Goal: Check status: Check status

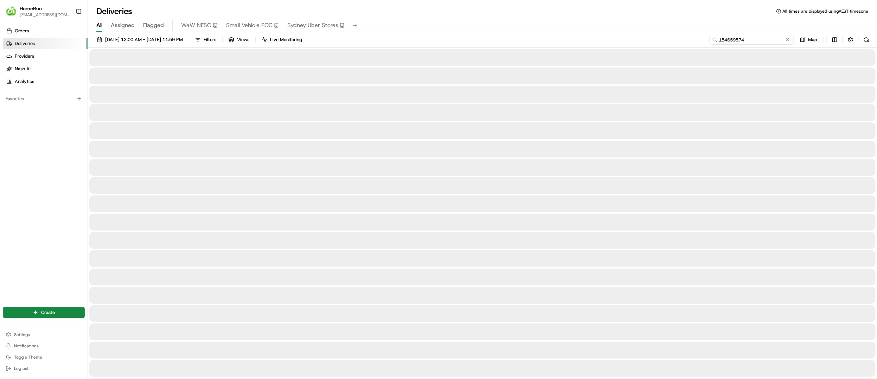
drag, startPoint x: 772, startPoint y: 40, endPoint x: 614, endPoint y: 31, distance: 157.8
click at [614, 31] on div "Deliveries All times are displayed using AEST timezone All Assigned Flagged WaW…" at bounding box center [482, 189] width 789 height 379
paste input "265657402"
type input "265657402"
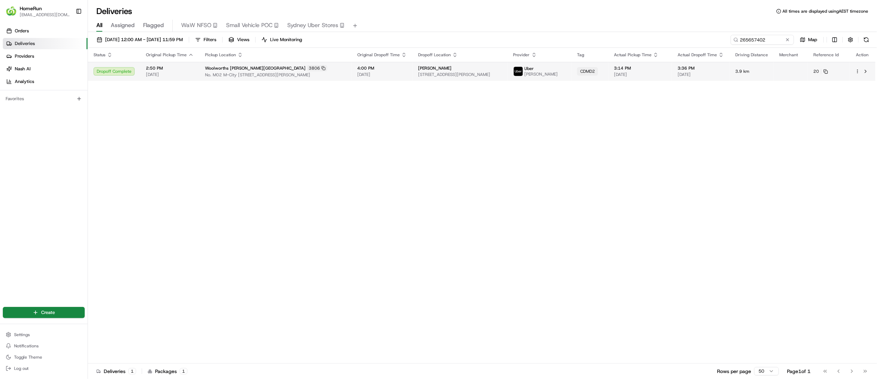
click at [608, 67] on td "CDMD2" at bounding box center [589, 71] width 37 height 19
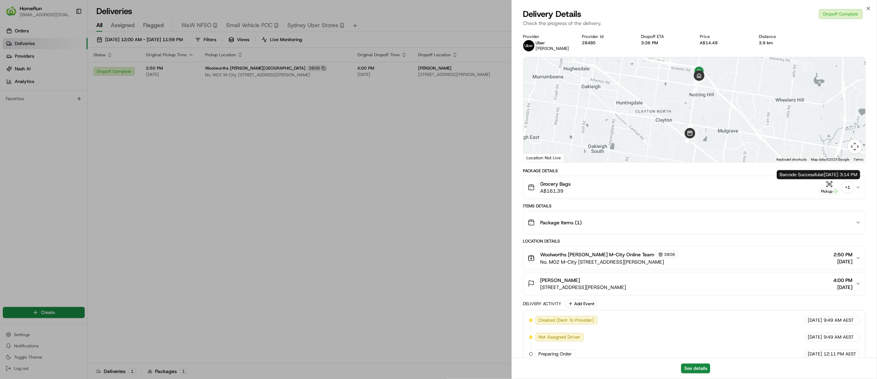
click at [853, 187] on div "Grocery Bags A$161.39 Pickup + 1" at bounding box center [692, 187] width 328 height 14
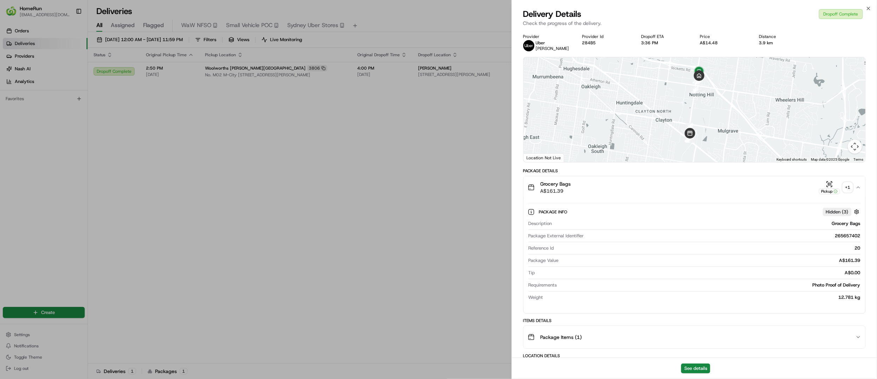
click at [850, 187] on div "+ 1" at bounding box center [848, 188] width 10 height 10
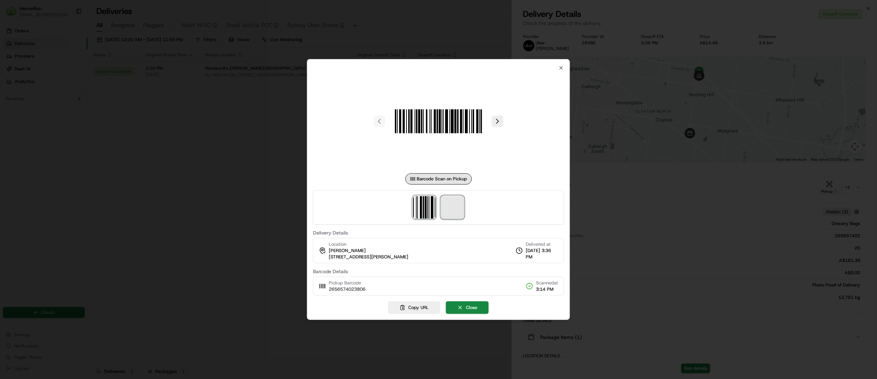
click at [448, 215] on span at bounding box center [452, 207] width 23 height 23
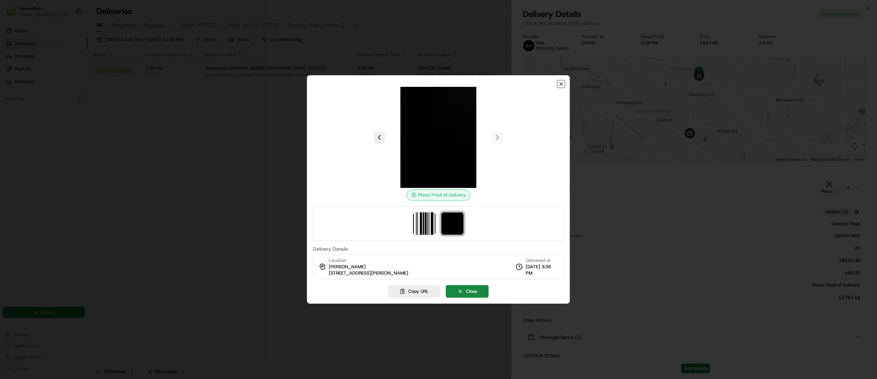
click at [560, 82] on icon "button" at bounding box center [561, 84] width 6 height 6
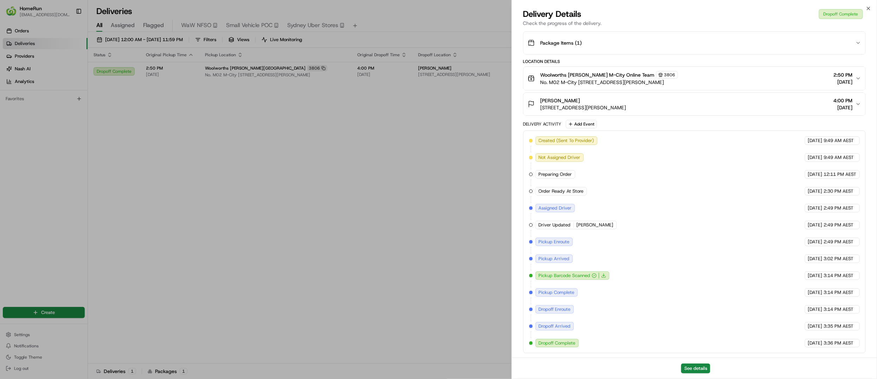
scroll to position [18, 0]
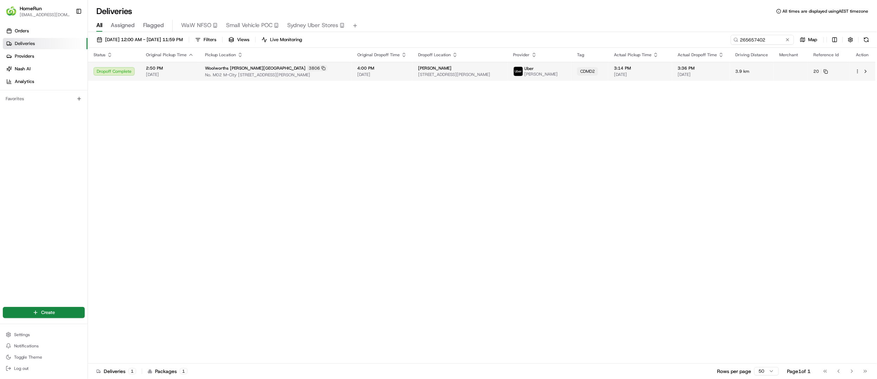
click at [439, 65] on span "[PERSON_NAME]" at bounding box center [434, 68] width 33 height 6
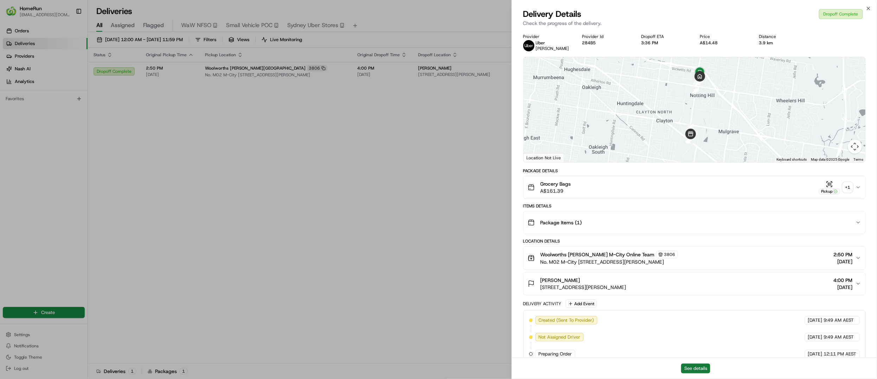
click at [702, 367] on button "See details" at bounding box center [695, 369] width 29 height 10
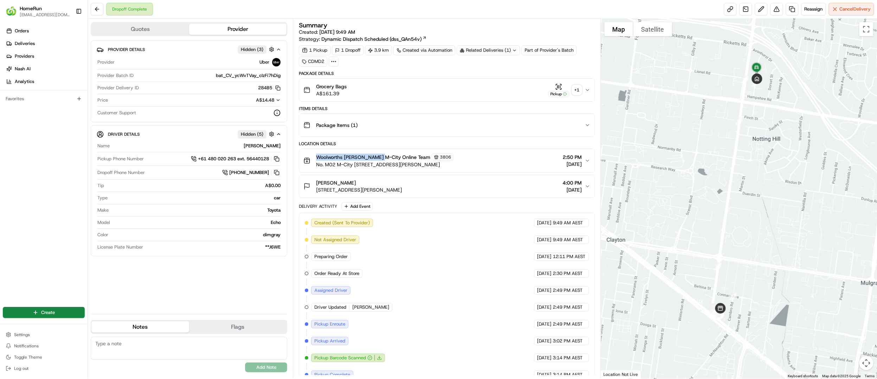
copy span "Woolworths [PERSON_NAME][GEOGRAPHIC_DATA]"
drag, startPoint x: 314, startPoint y: 156, endPoint x: 378, endPoint y: 160, distance: 63.8
click at [378, 160] on div "Woolworths [PERSON_NAME] M-City Online Team 3806 No. M02 M-City [STREET_ADDRESS…" at bounding box center [379, 160] width 150 height 15
